Goal: Unclear

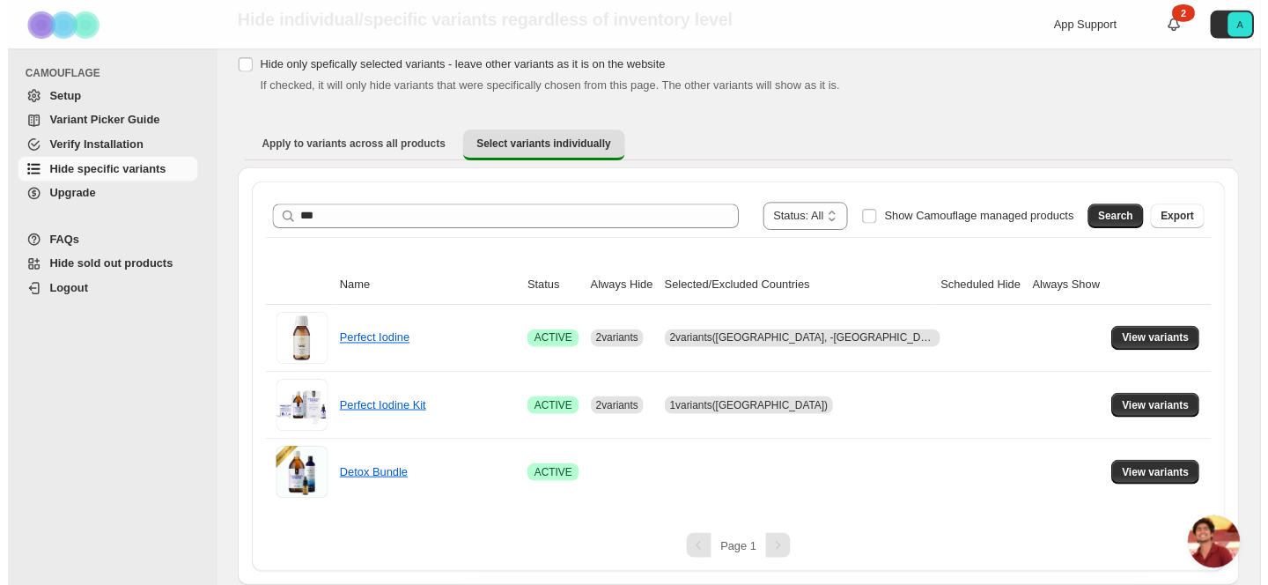
scroll to position [8949, 0]
